Goal: Task Accomplishment & Management: Complete application form

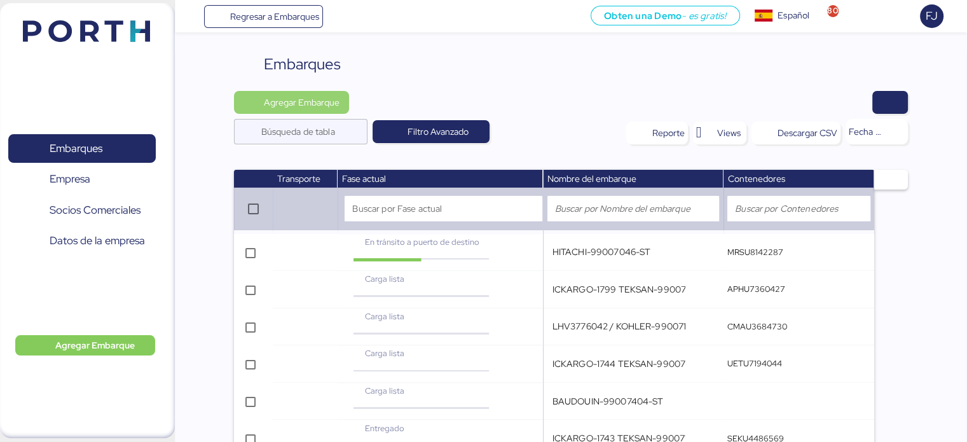
click at [310, 101] on span "Agregar Embarque" at bounding box center [301, 102] width 76 height 15
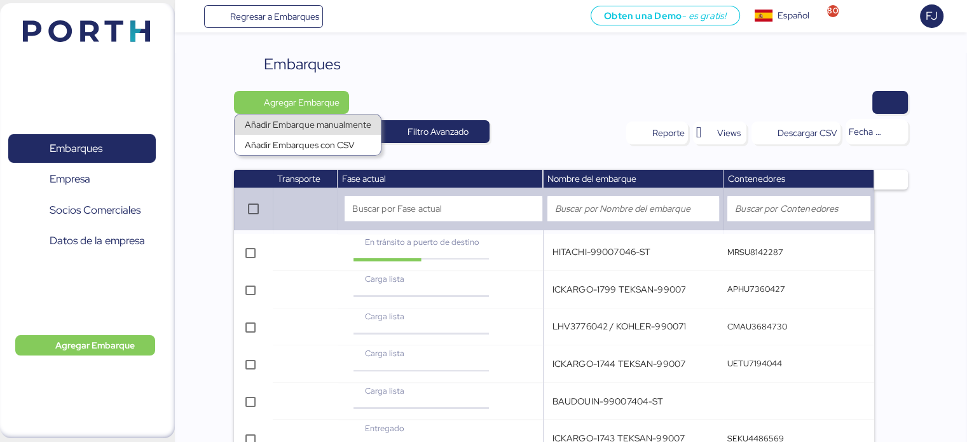
click at [334, 124] on div "Añadir Embarque manualmente" at bounding box center [308, 125] width 126 height 18
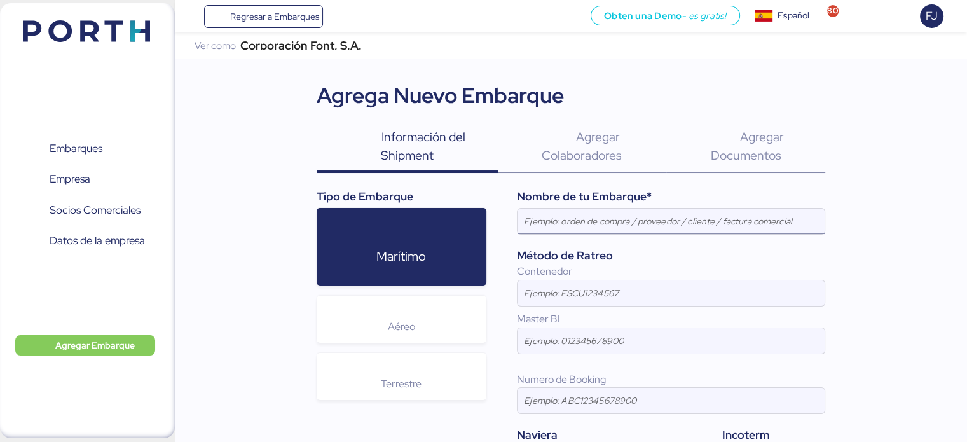
click at [577, 229] on input at bounding box center [670, 220] width 307 height 25
paste input "ICKARGO-1869"
type input "ICKARGO-1869"
click at [563, 343] on input at bounding box center [670, 340] width 307 height 25
paste input "HLCUIZ250937492"
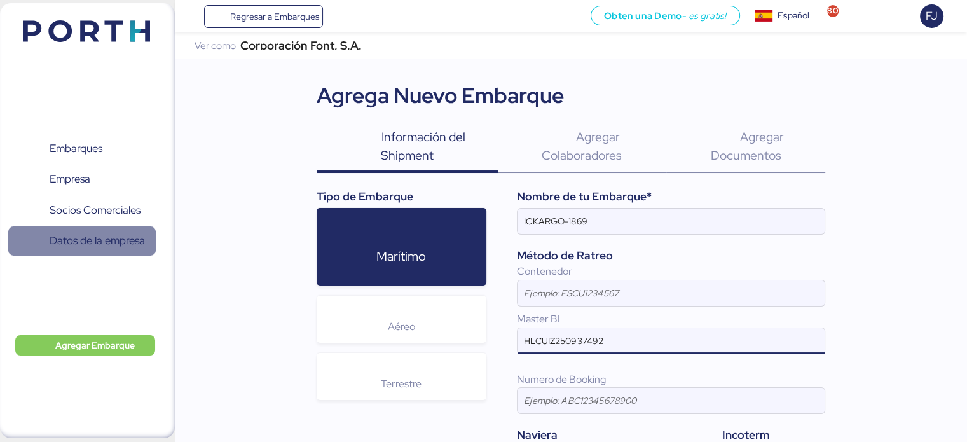
type input "HLCUIZ250937492"
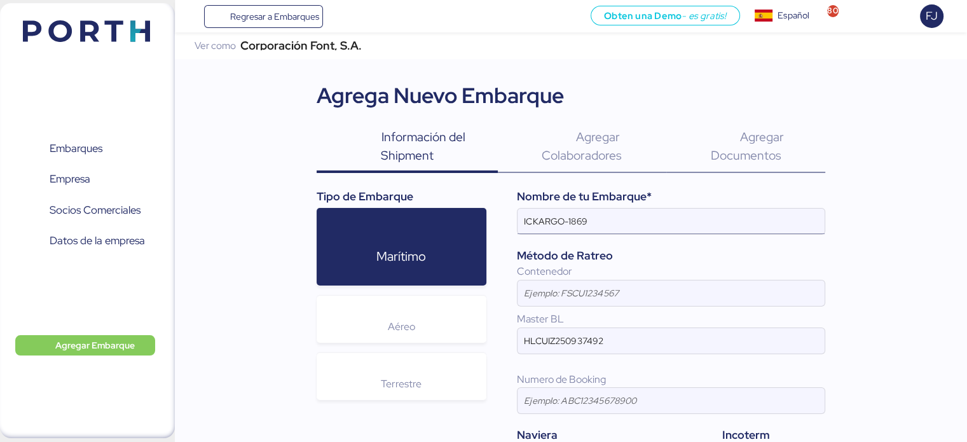
click at [525, 218] on input "ICKARGO-1869" at bounding box center [670, 220] width 307 height 25
paste input "TEKSAN-99007384-PAS"
type input "TEKSAN-99007384-PAS ICKARGO-1869"
click at [596, 293] on input at bounding box center [670, 292] width 307 height 25
click at [585, 300] on input at bounding box center [670, 292] width 307 height 25
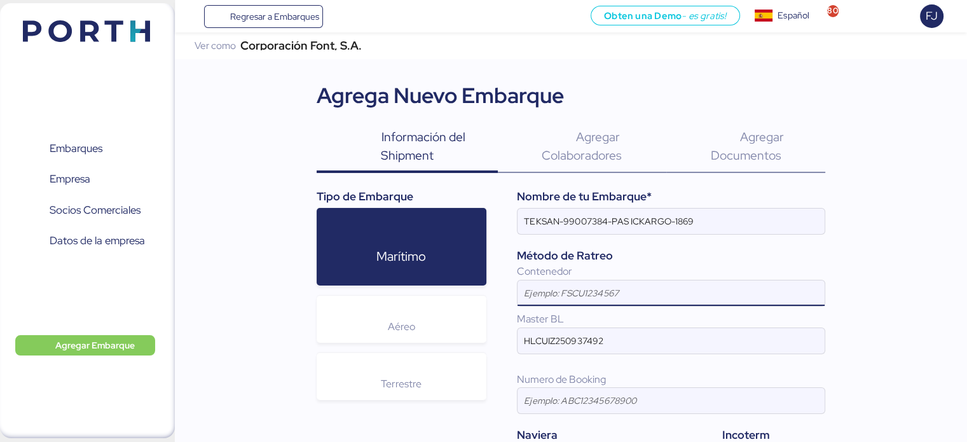
click at [575, 290] on input at bounding box center [670, 292] width 307 height 25
paste input "HAMU1703430"
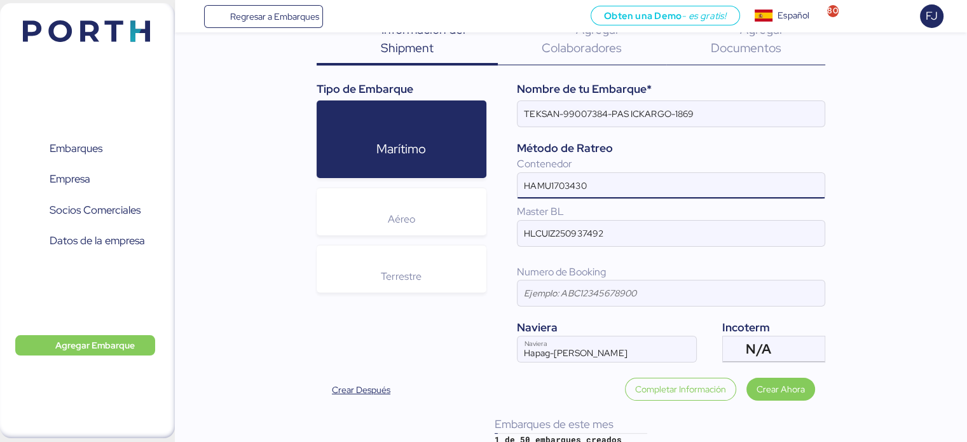
scroll to position [120, 0]
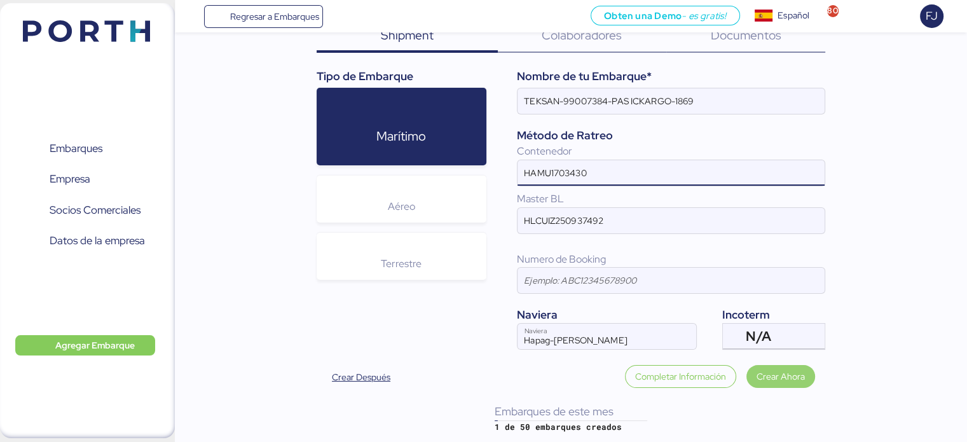
type input "HAMU1703430"
click at [773, 374] on span "Crear Ahora" at bounding box center [780, 376] width 48 height 15
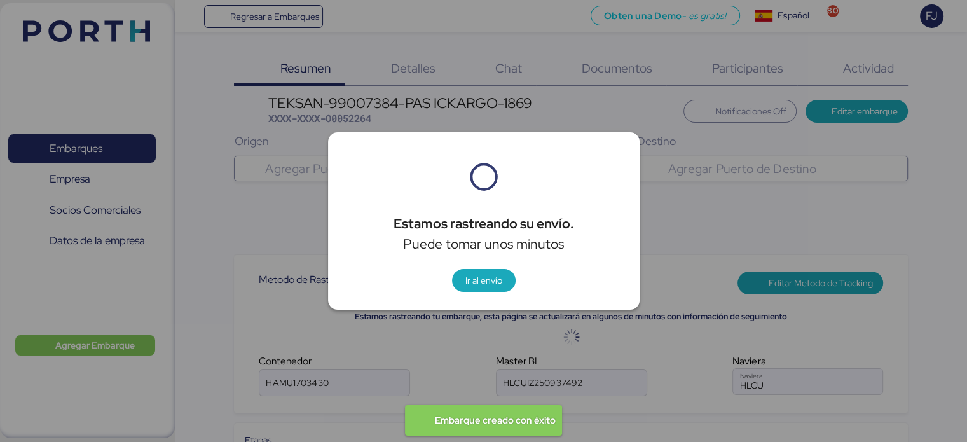
type input "Hapag-[PERSON_NAME]"
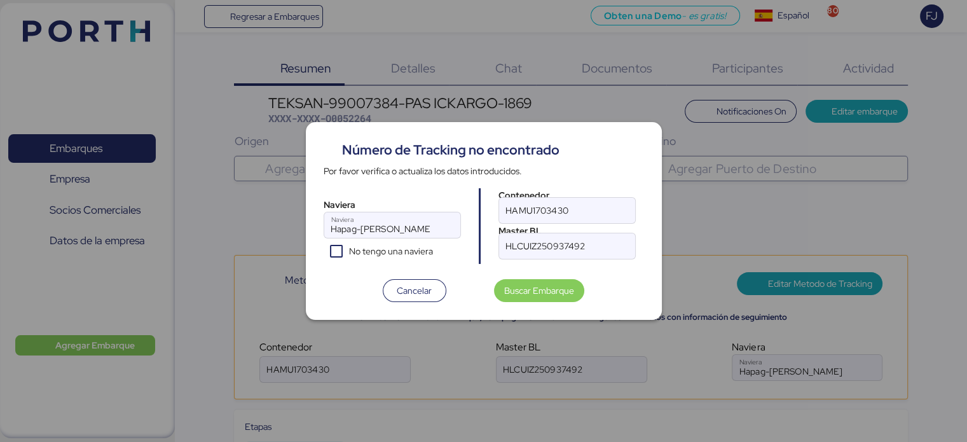
click at [460, 350] on div at bounding box center [483, 221] width 967 height 442
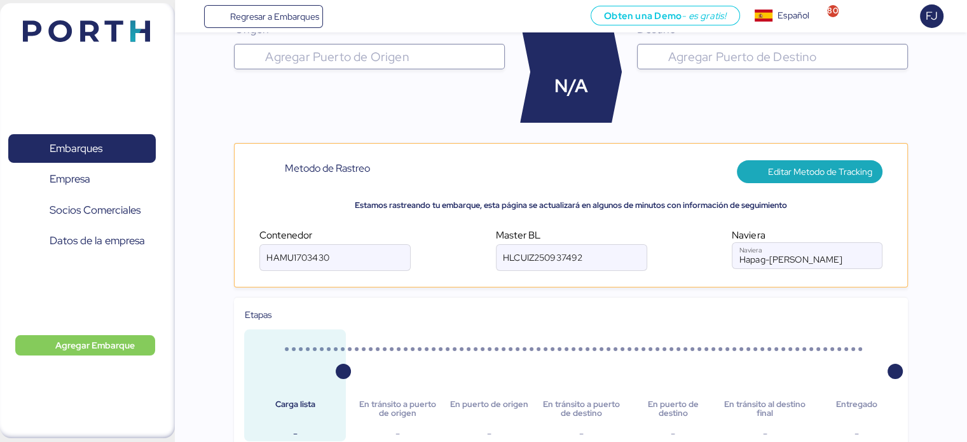
scroll to position [254, 0]
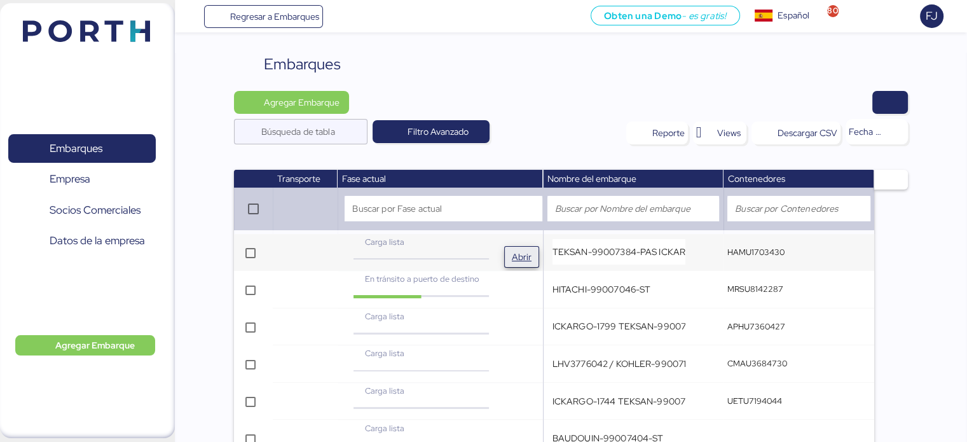
click at [531, 256] on span "Abrir" at bounding box center [522, 256] width 20 height 15
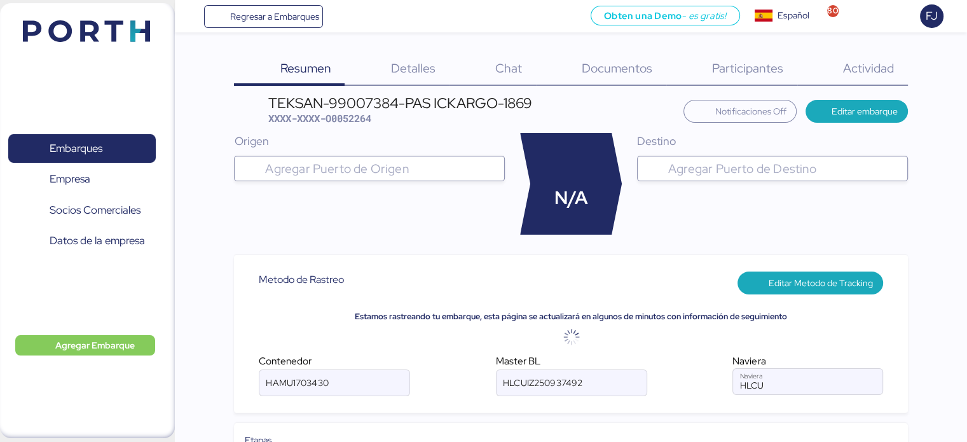
type input "Hapag-[PERSON_NAME]"
